Goal: Information Seeking & Learning: Learn about a topic

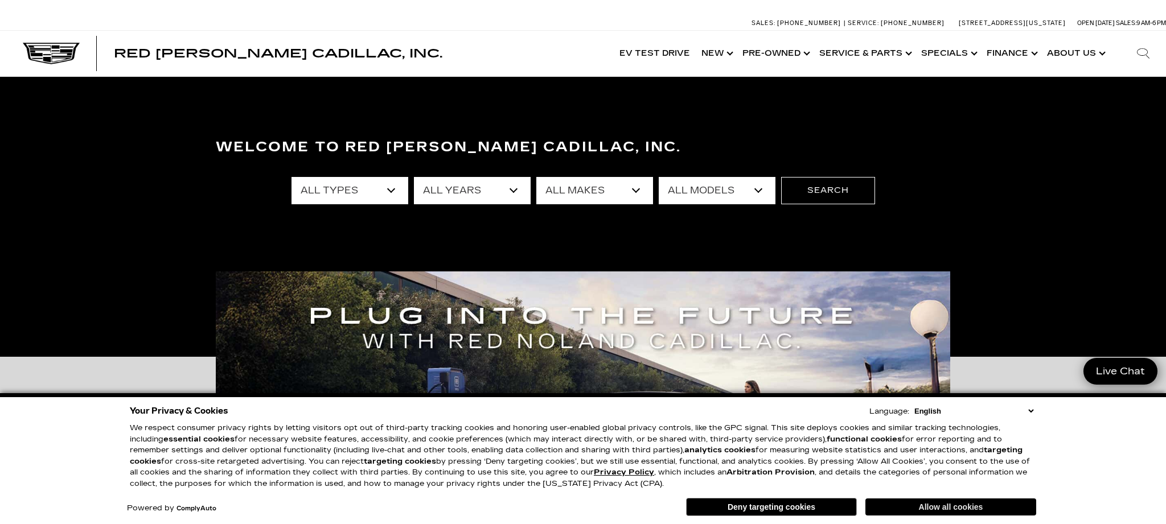
click at [943, 506] on button "Allow all cookies" at bounding box center [950, 507] width 171 height 17
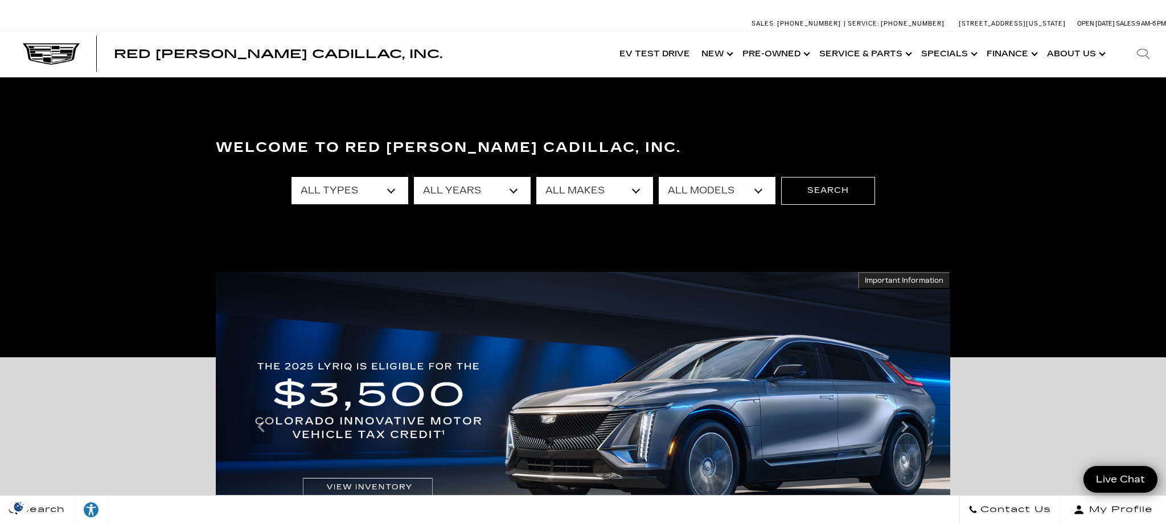
click at [394, 190] on select "All Types New Used Certified Used Demo" at bounding box center [349, 190] width 117 height 27
select select "New"
click at [291, 177] on select "All Types New Used Certified Used Demo" at bounding box center [349, 190] width 117 height 27
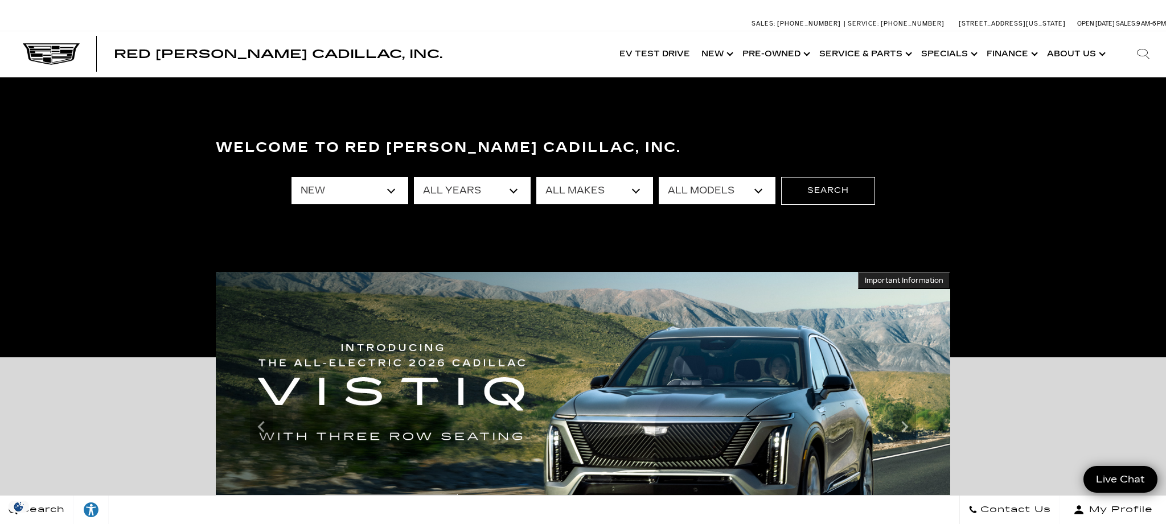
click at [516, 187] on select "All Years 2026 2025 2024" at bounding box center [472, 190] width 117 height 27
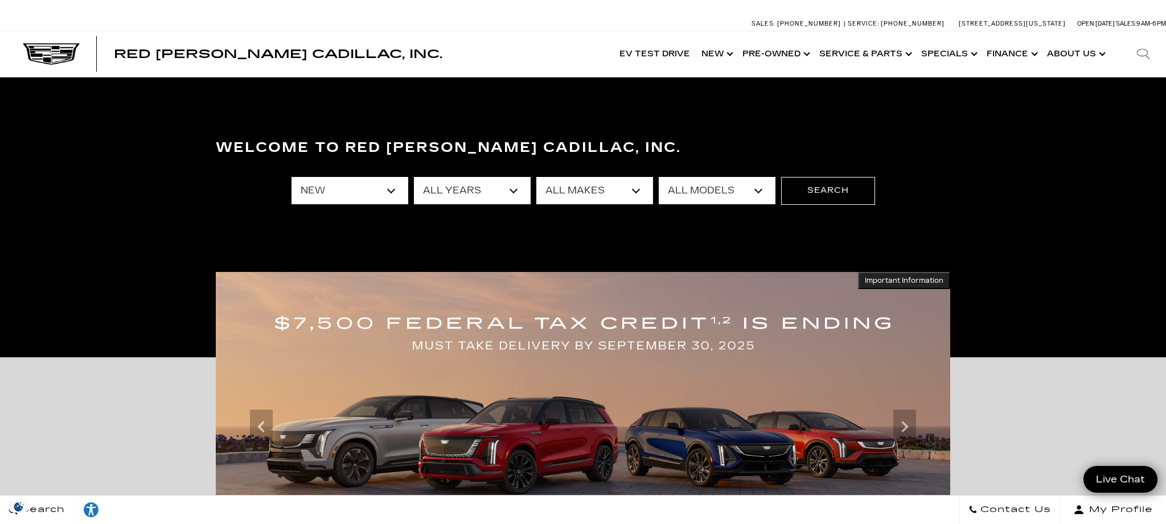
click at [414, 177] on select "All Years 2026 2025 2024" at bounding box center [472, 190] width 117 height 27
click at [635, 190] on select "All Makes Cadillac" at bounding box center [594, 190] width 117 height 27
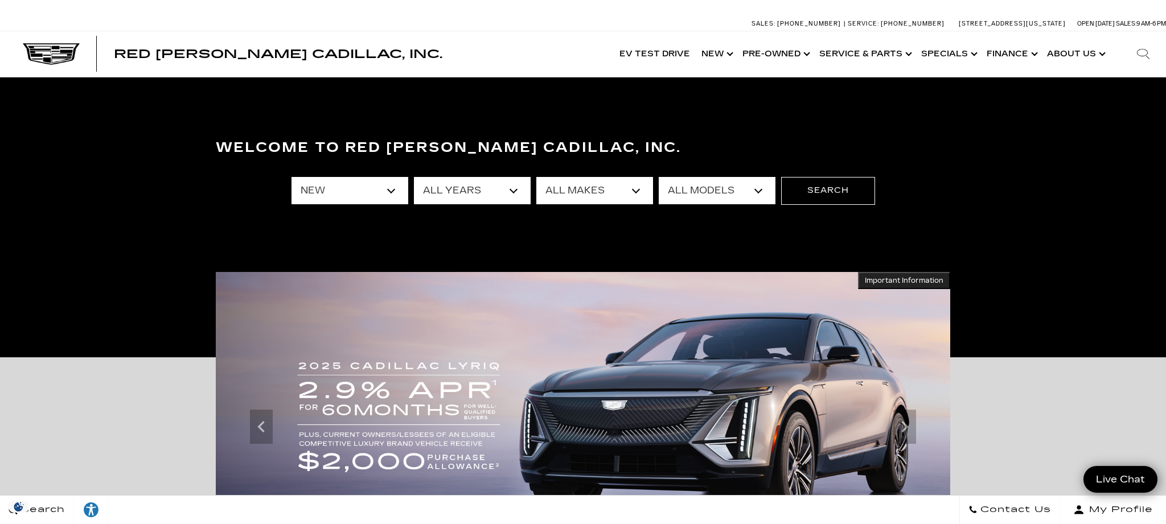
click at [759, 194] on select "All Models CT4 CT5 Escalade Escalade ESV ESCALADE IQ ESCALADE IQL LYRIQ OPTIQ V…" at bounding box center [717, 190] width 117 height 27
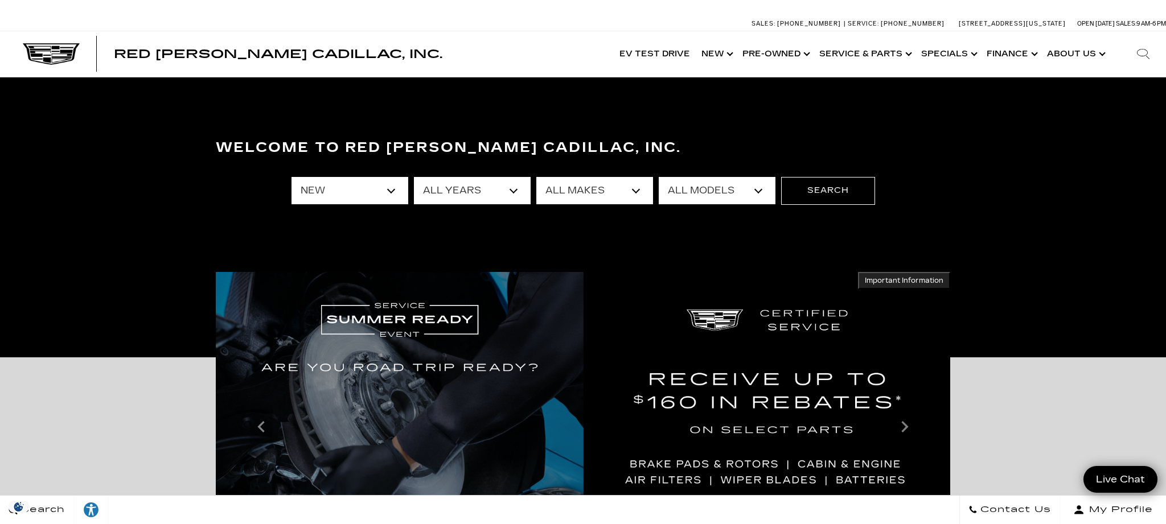
select select "XT6"
click at [659, 177] on select "All Models CT4 CT5 Escalade Escalade ESV ESCALADE IQ ESCALADE IQL LYRIQ OPTIQ V…" at bounding box center [717, 190] width 117 height 27
click at [823, 190] on button "Search" at bounding box center [828, 190] width 94 height 27
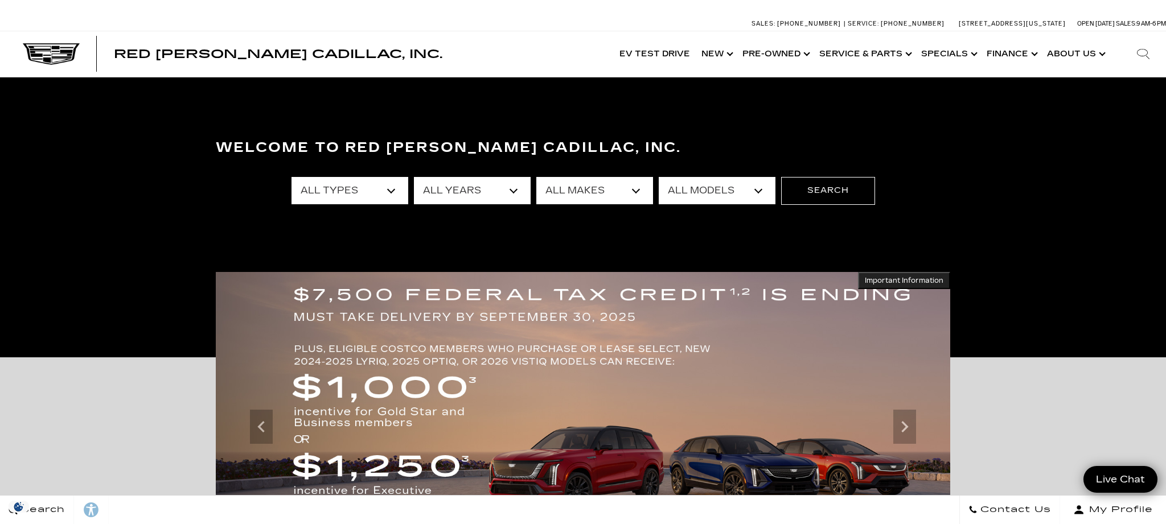
click at [393, 191] on select "All Types New Used Certified Used Demo" at bounding box center [349, 190] width 117 height 27
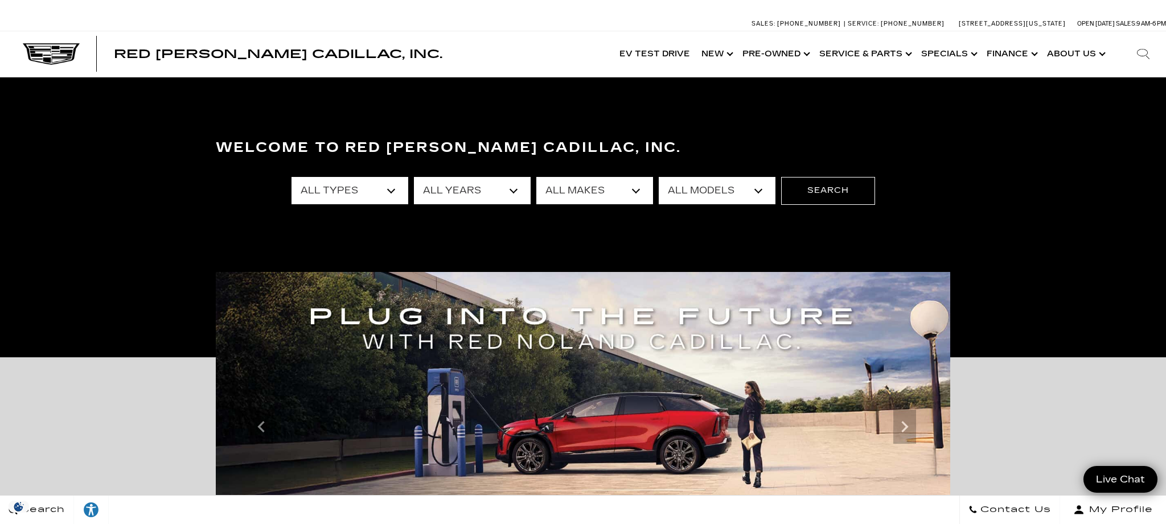
select select "New"
click at [291, 177] on select "All Types New Used Certified Used Demo" at bounding box center [349, 190] width 117 height 27
click at [512, 192] on select "All Years 2026 2025 2024" at bounding box center [472, 190] width 117 height 27
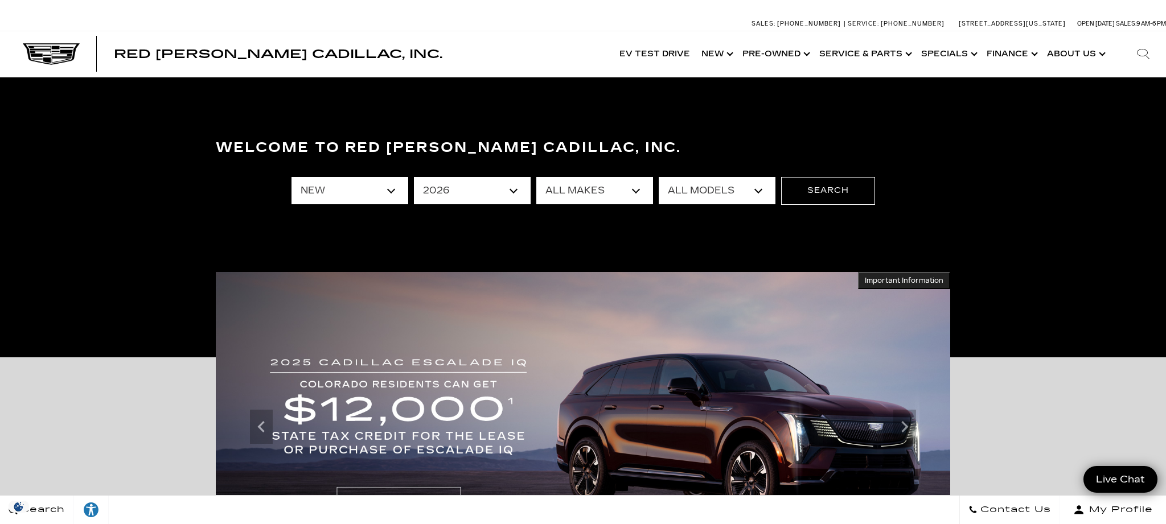
click at [414, 177] on select "All Years 2026 2025 2024" at bounding box center [472, 190] width 117 height 27
click at [756, 192] on select "All Models ESCALADE IQ ESCALADE IQL LYRIQ VISTIQ" at bounding box center [717, 190] width 117 height 27
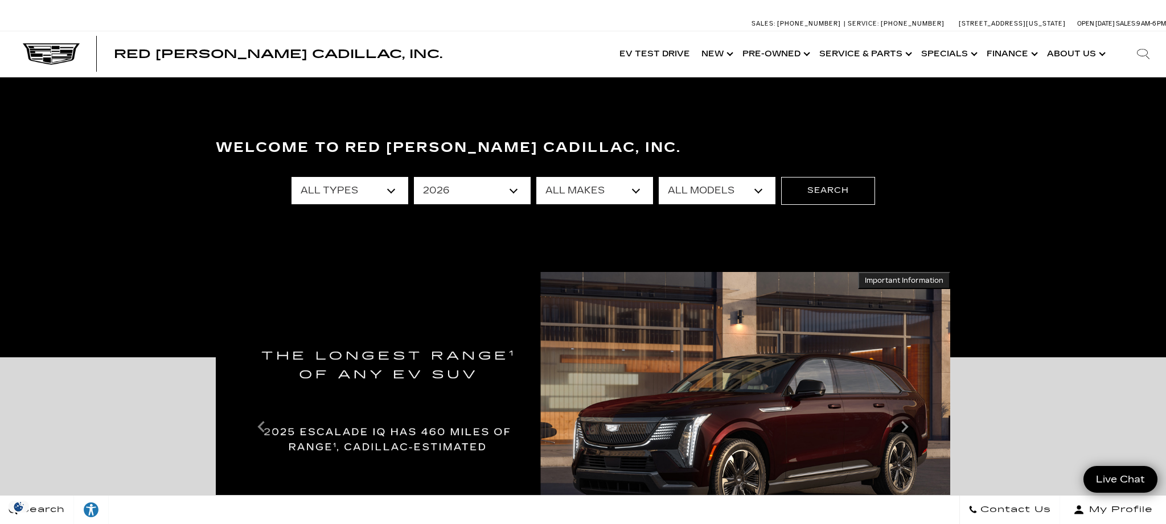
click at [513, 187] on select "All Years 2026 2025 2024" at bounding box center [472, 190] width 117 height 27
select select "2025"
click at [414, 177] on select "All Years 2026 2025 2024" at bounding box center [472, 190] width 117 height 27
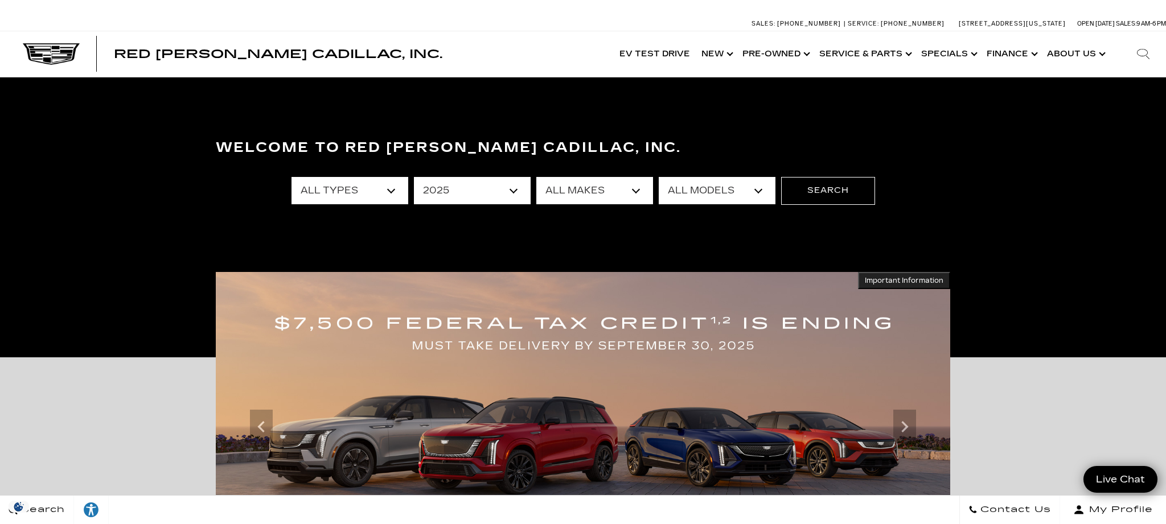
click at [759, 192] on select "All Models CT4 Escalade Escalade ESV ESCALADE IQ LYRIQ OPTIQ XT5 XT6" at bounding box center [717, 190] width 117 height 27
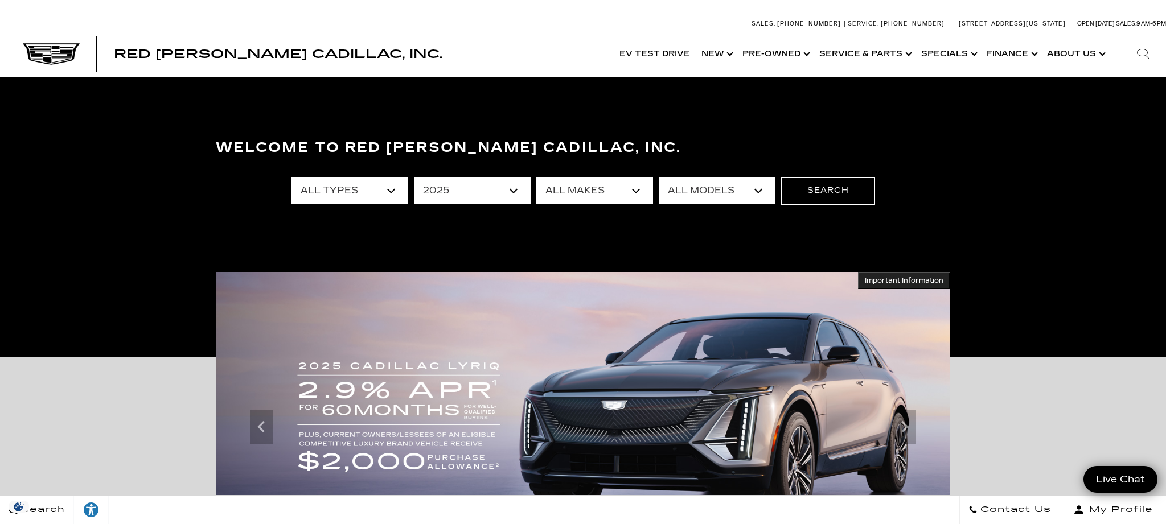
select select "XT5"
click at [659, 177] on select "All Models CT4 Escalade Escalade ESV ESCALADE IQ LYRIQ OPTIQ XT5 XT6" at bounding box center [717, 190] width 117 height 27
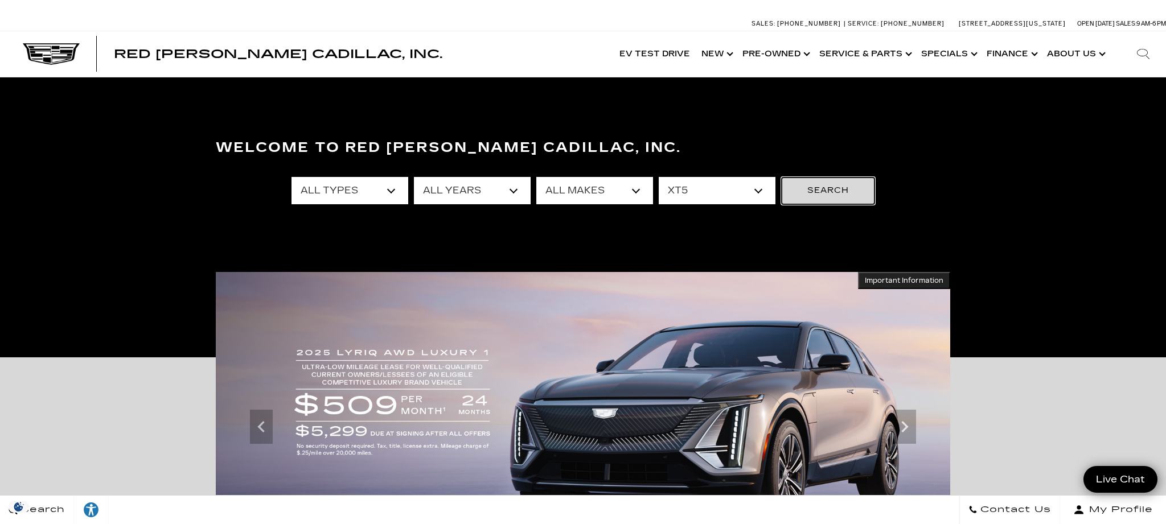
click at [822, 188] on button "Search" at bounding box center [828, 190] width 94 height 27
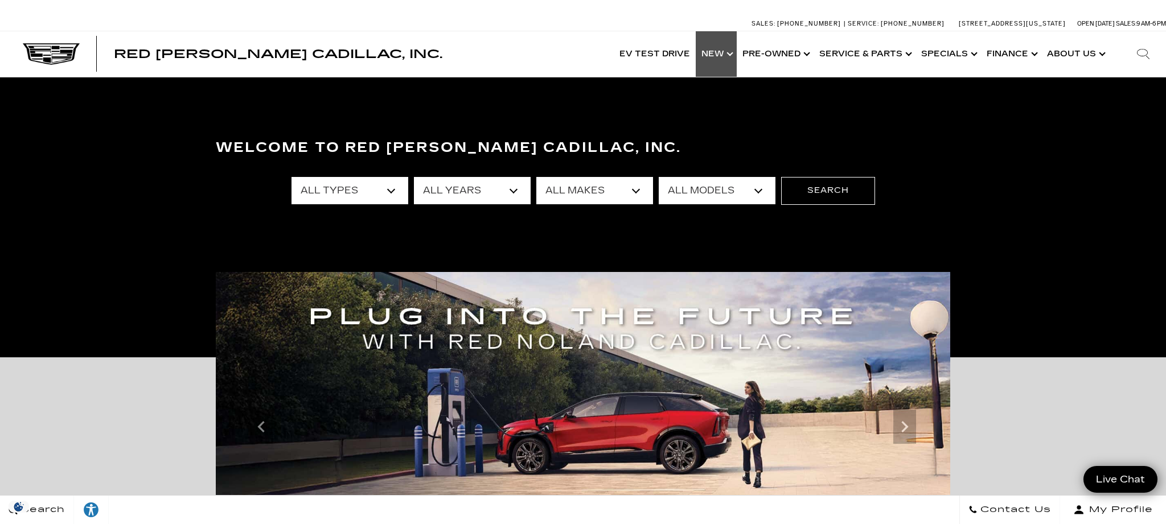
click at [713, 57] on link "Show New" at bounding box center [716, 54] width 41 height 46
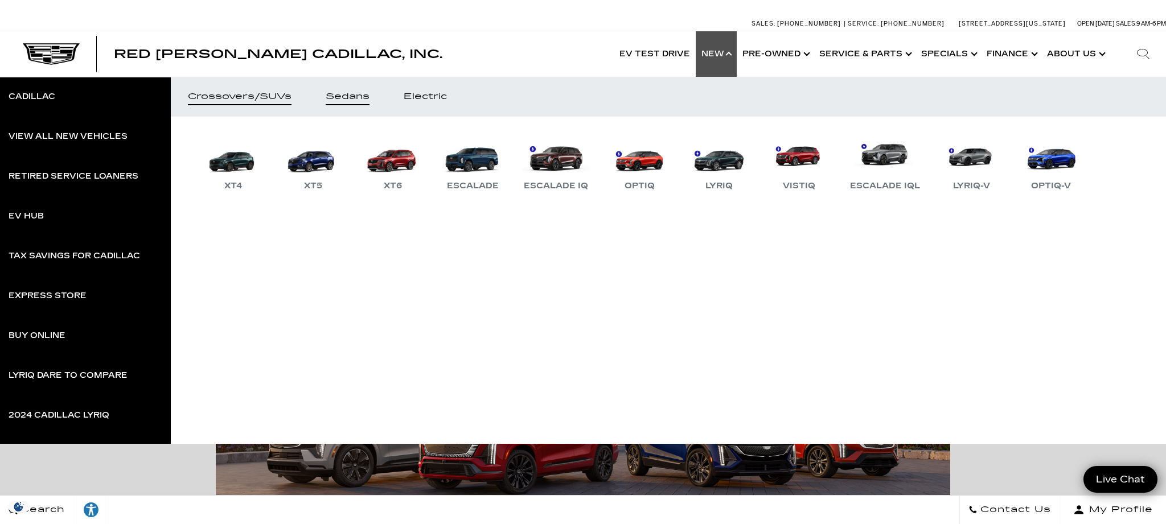
click at [363, 104] on link "Sedans" at bounding box center [348, 97] width 78 height 40
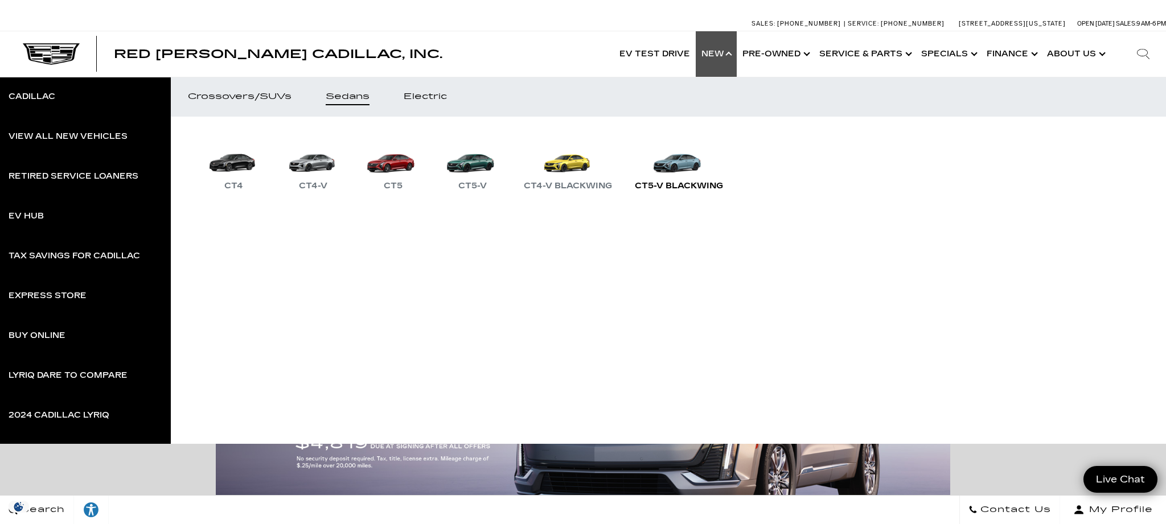
click at [654, 171] on link "CT5-V Blackwing" at bounding box center [679, 163] width 100 height 59
